Goal: Navigation & Orientation: Find specific page/section

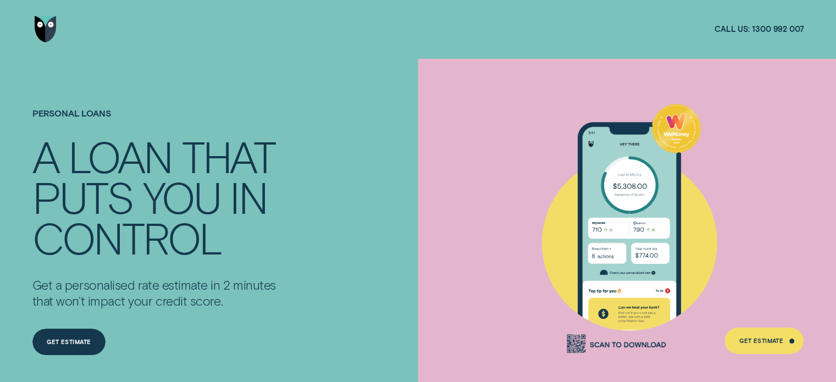
click at [36, 31] on img "Go to home page" at bounding box center [46, 29] width 22 height 26
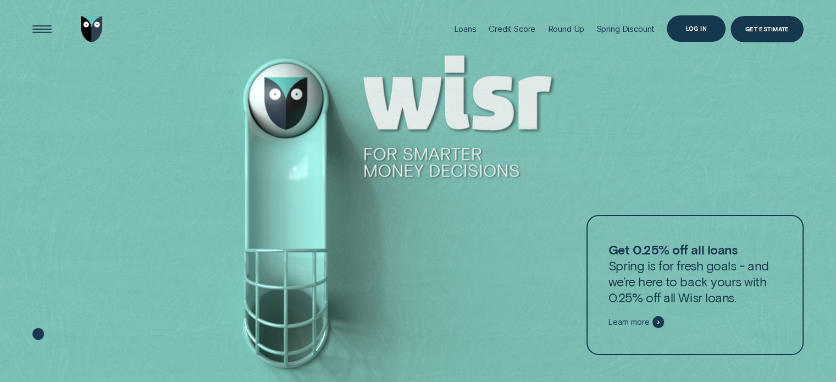
click at [679, 29] on div "Log in" at bounding box center [696, 28] width 59 height 26
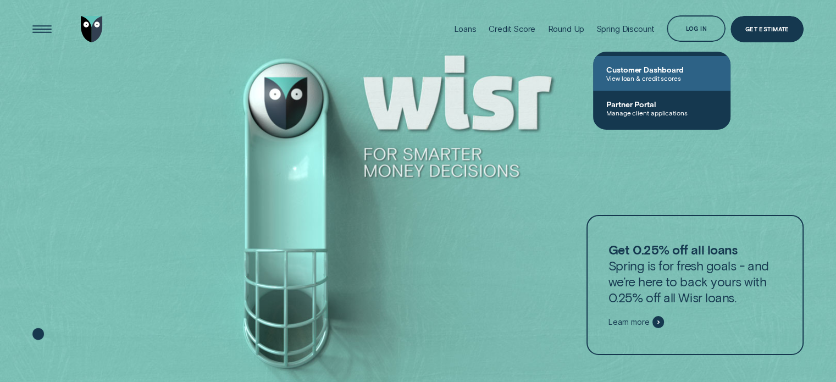
click at [671, 59] on link "Customer Dashboard View loan & credit scores" at bounding box center [661, 73] width 137 height 35
